Goal: Task Accomplishment & Management: Manage account settings

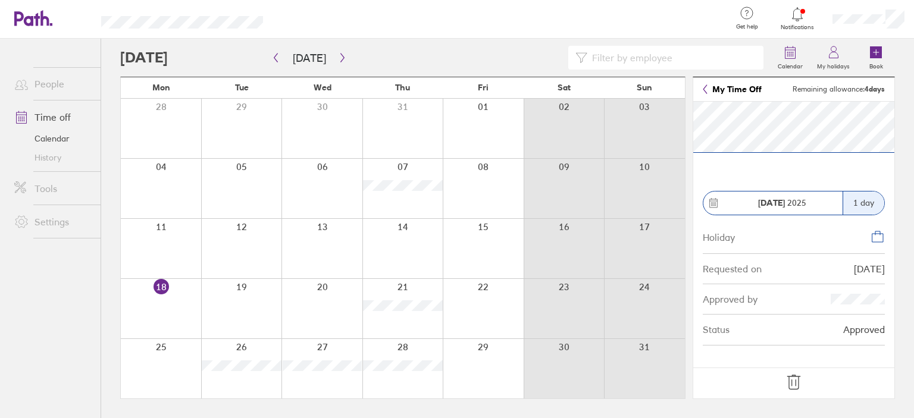
click at [801, 378] on icon at bounding box center [793, 382] width 19 height 19
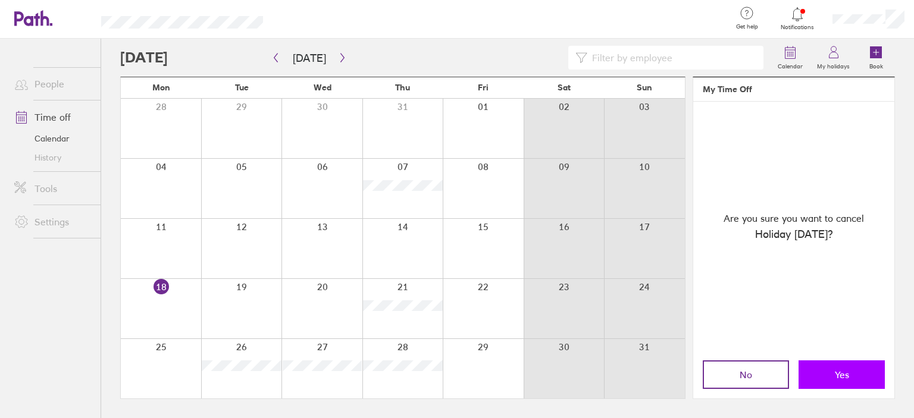
click at [842, 375] on span "Yes" at bounding box center [841, 374] width 14 height 11
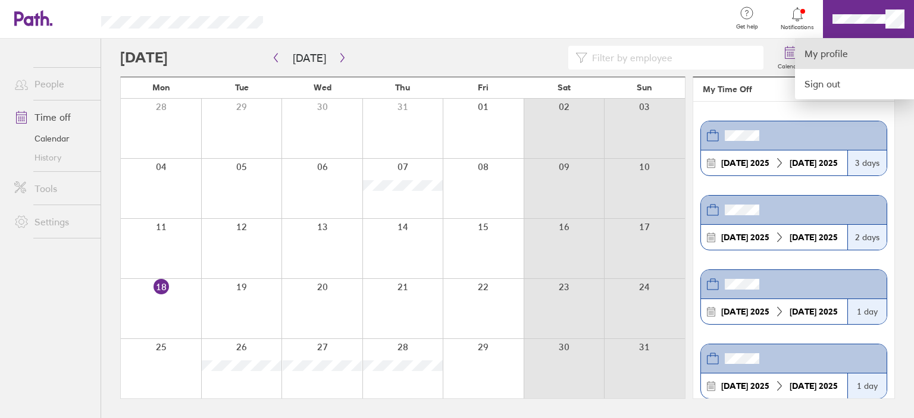
click at [833, 54] on link "My profile" at bounding box center [854, 54] width 119 height 30
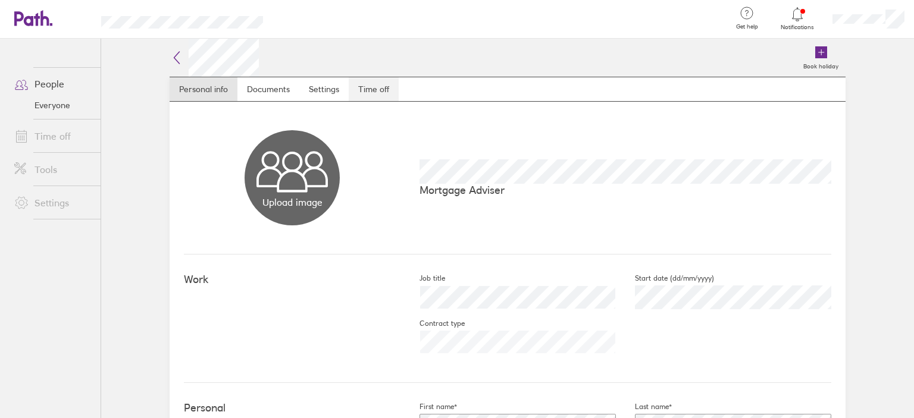
click at [365, 96] on link "Time off" at bounding box center [374, 89] width 50 height 24
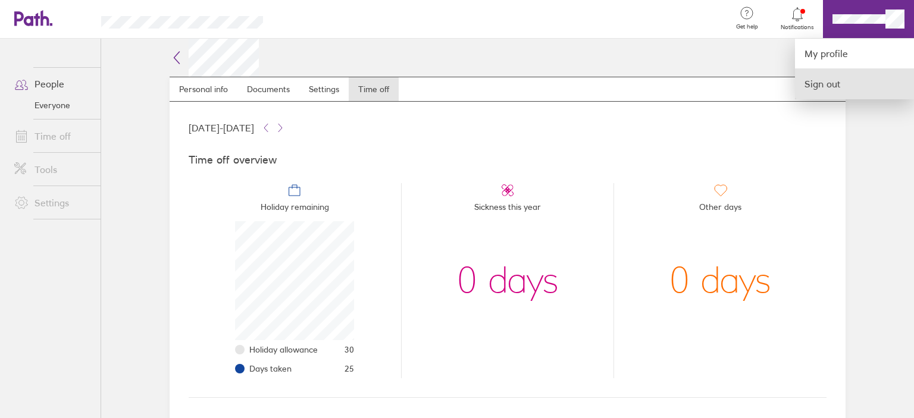
click at [833, 88] on link "Sign out" at bounding box center [854, 84] width 119 height 30
